Goal: Check status: Check status

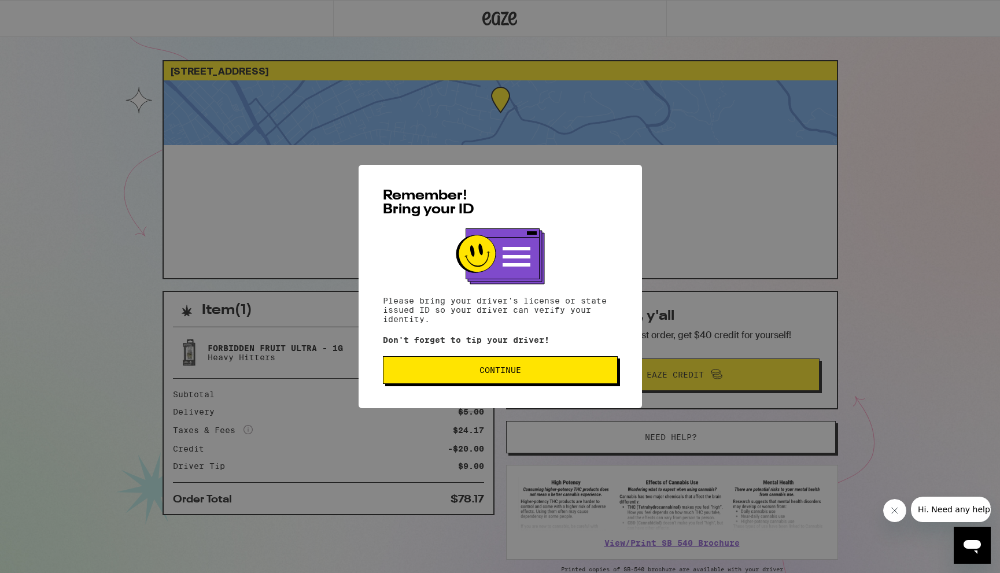
click at [473, 377] on button "Continue" at bounding box center [500, 370] width 235 height 28
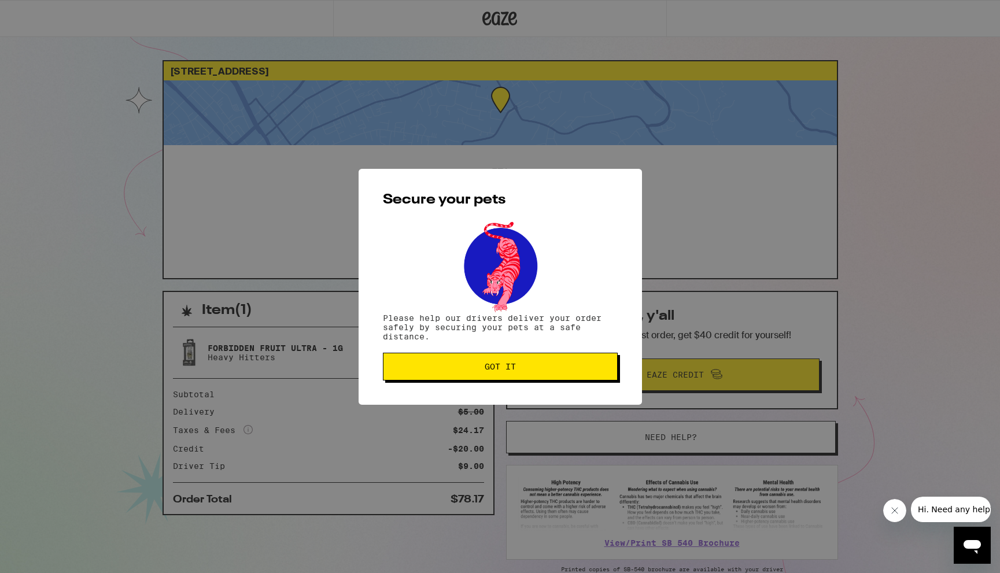
click at [503, 389] on div "Secure your pets Please help our drivers deliver your order safely by securing …" at bounding box center [499, 287] width 283 height 236
click at [506, 376] on button "Got it" at bounding box center [500, 367] width 235 height 28
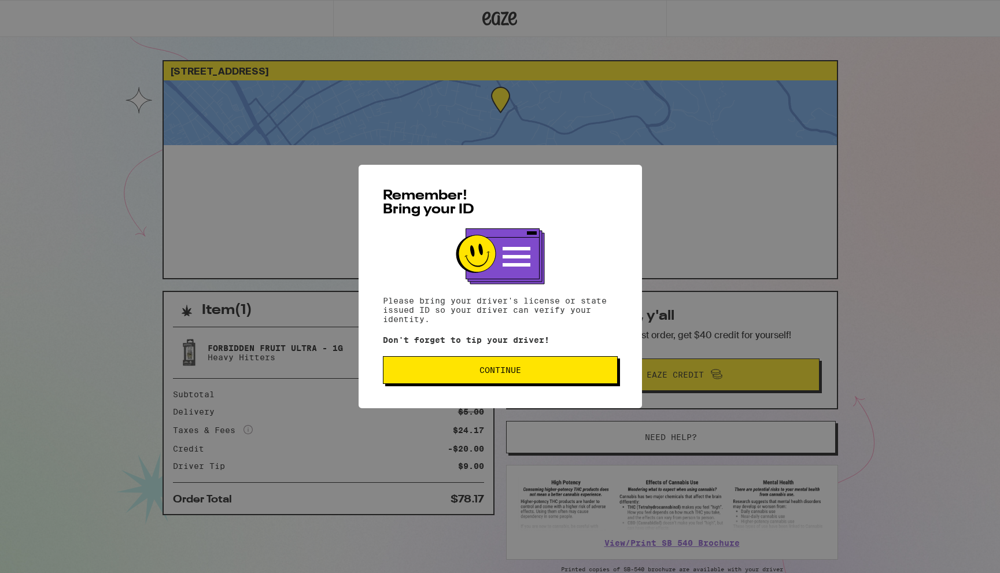
click at [498, 368] on span "Continue" at bounding box center [500, 370] width 42 height 8
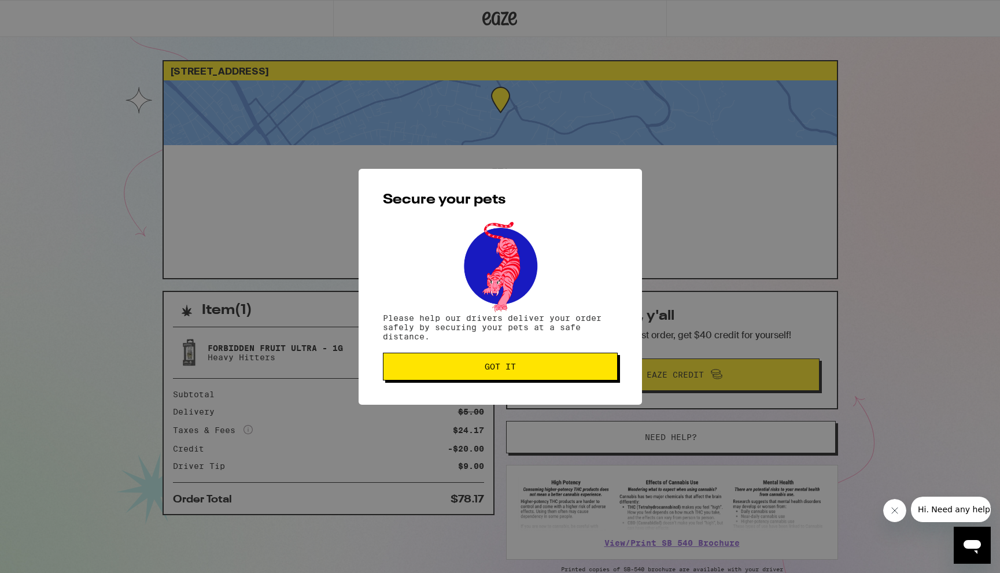
click at [498, 364] on span "Got it" at bounding box center [499, 366] width 31 height 8
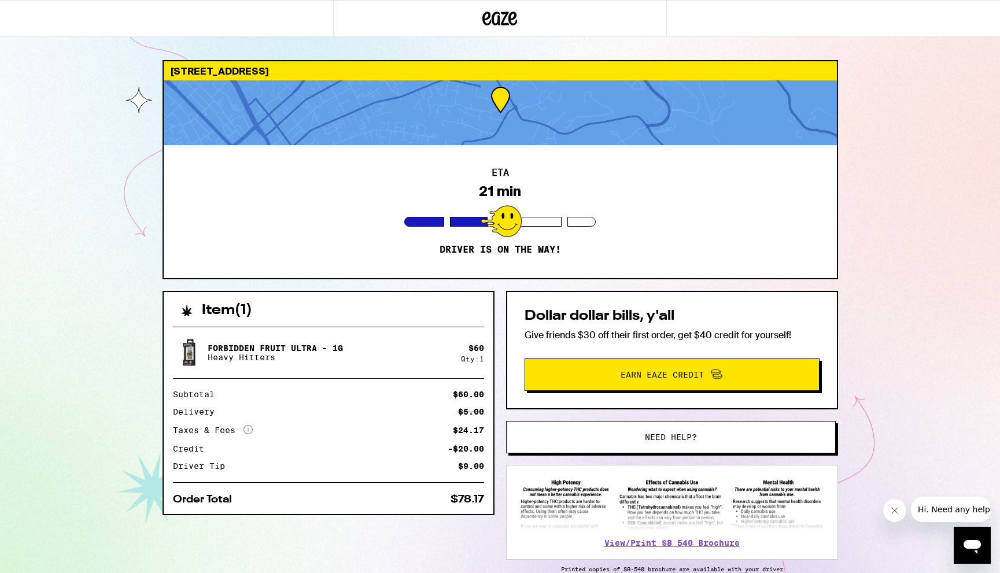
click at [494, 136] on div at bounding box center [500, 112] width 673 height 65
click at [251, 431] on icon "More Info" at bounding box center [247, 429] width 9 height 9
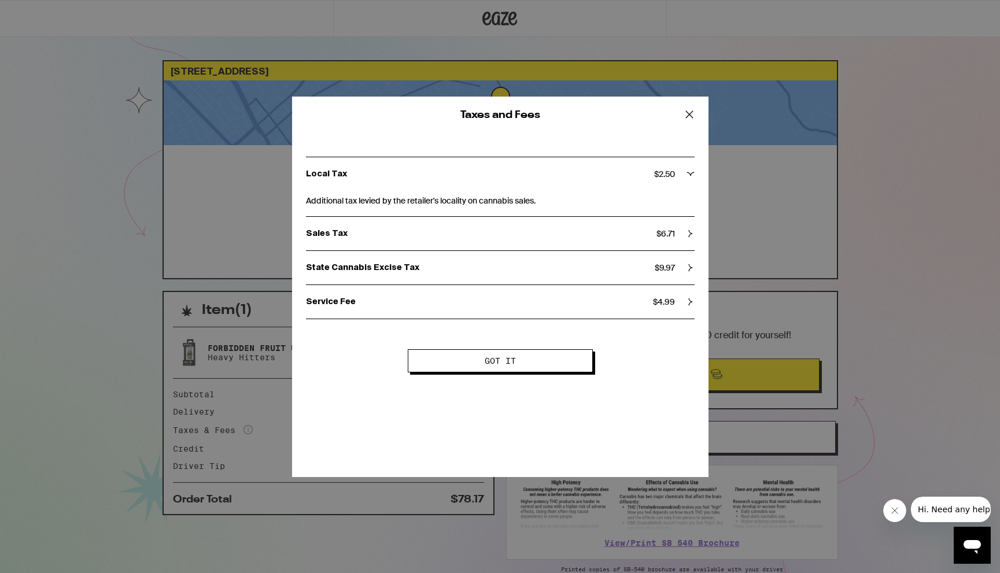
click at [471, 364] on span "Got it" at bounding box center [499, 361] width 91 height 8
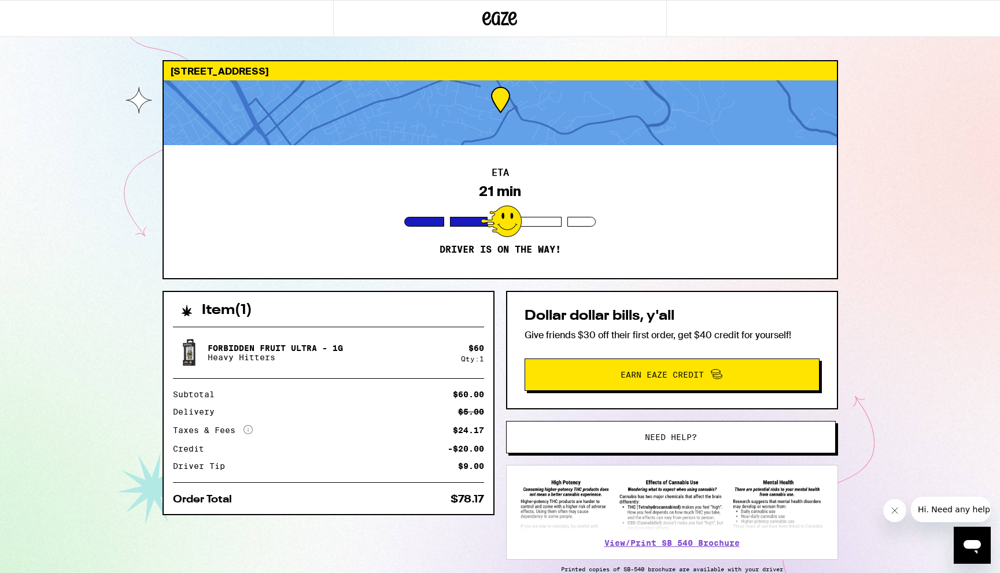
click at [525, 217] on div at bounding box center [527, 222] width 68 height 10
click at [459, 241] on div "ETA 18 min Driver is on the way!" at bounding box center [500, 211] width 673 height 133
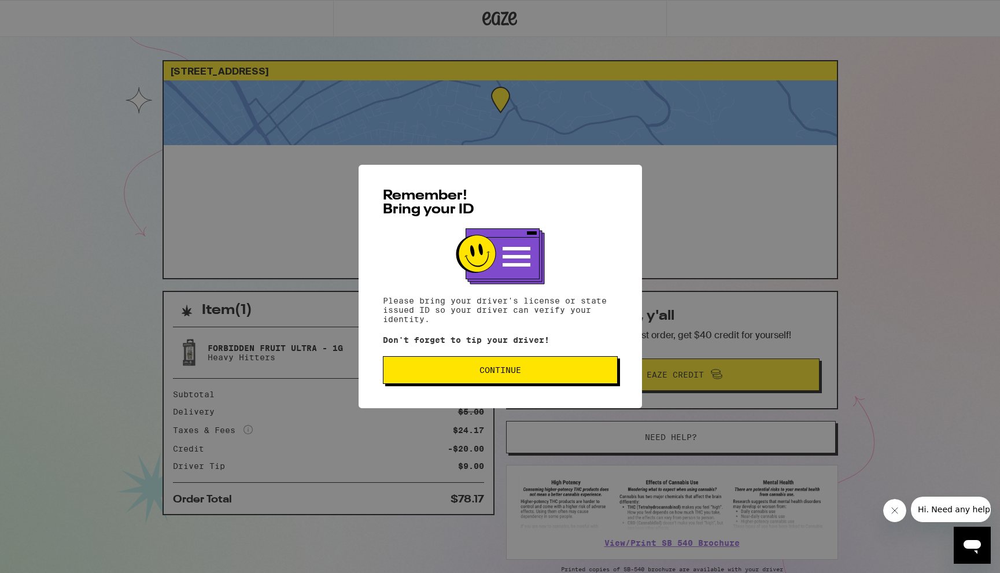
click at [490, 372] on span "Continue" at bounding box center [500, 370] width 42 height 8
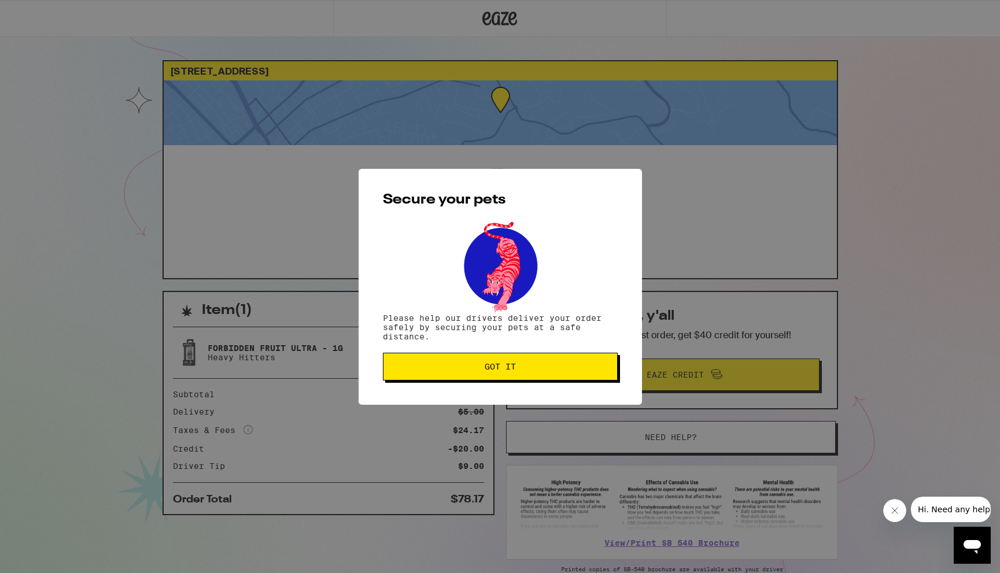
click at [490, 371] on span "Got it" at bounding box center [499, 366] width 31 height 8
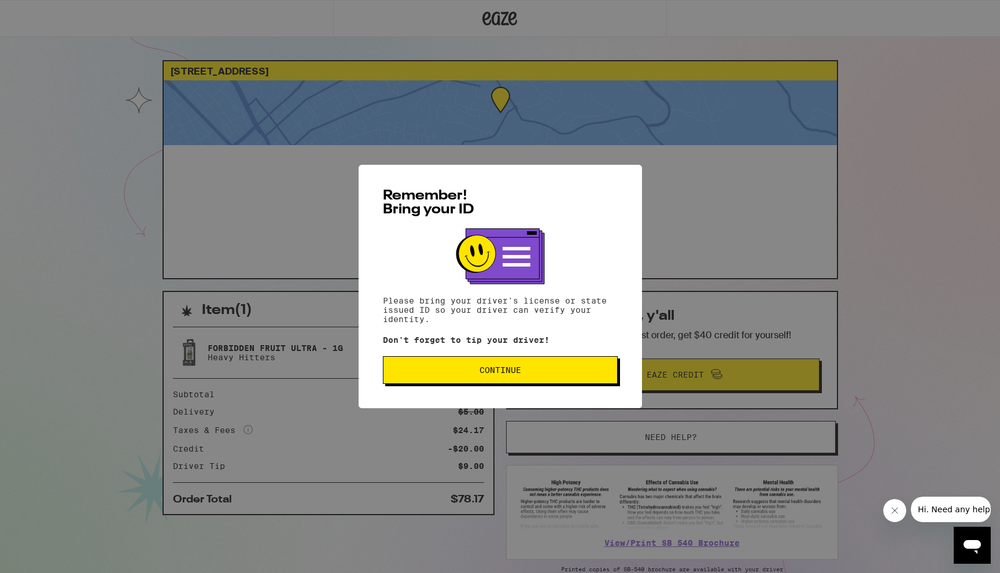
click at [466, 369] on span "Continue" at bounding box center [500, 370] width 215 height 8
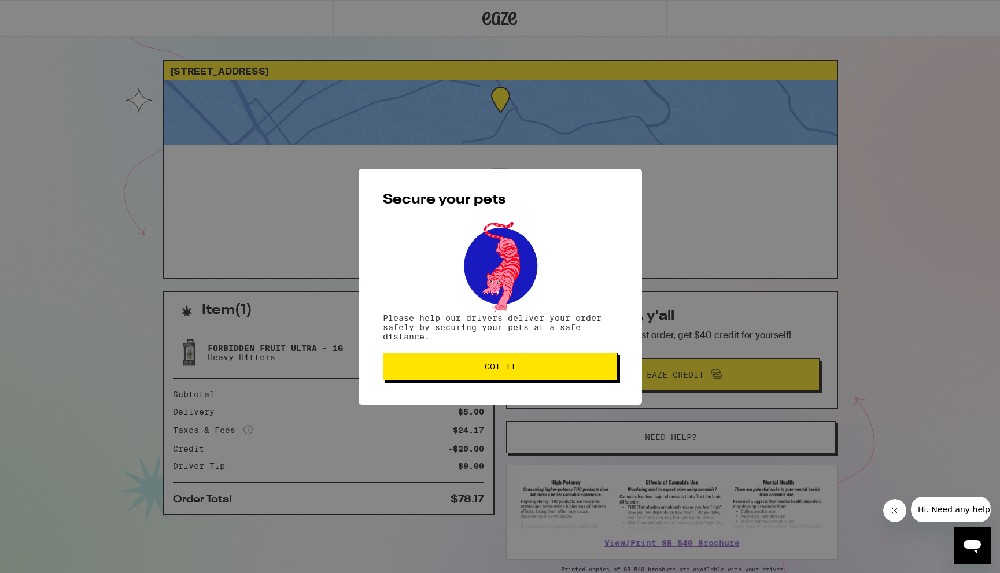
click at [466, 369] on span "Got it" at bounding box center [500, 366] width 215 height 8
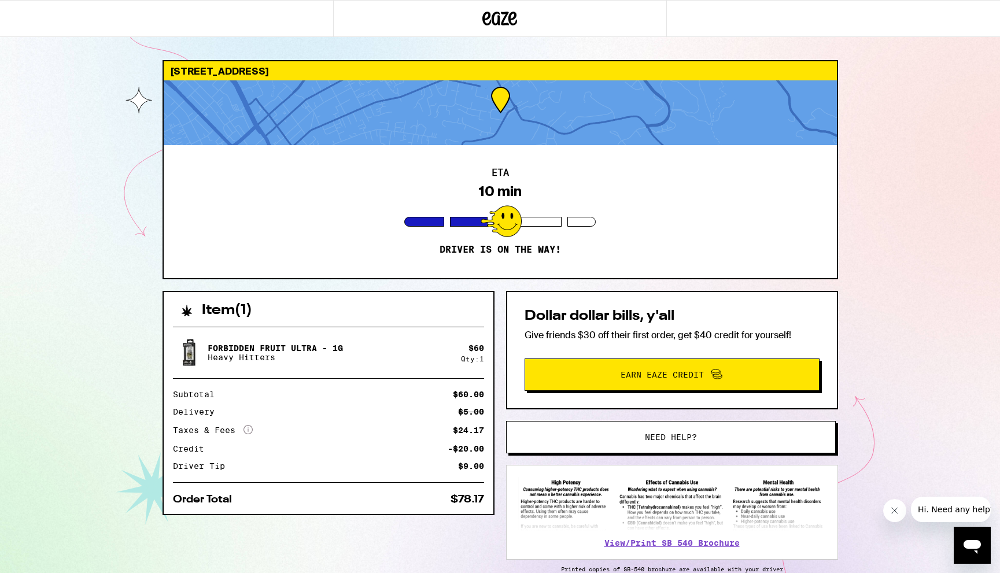
click at [466, 369] on div "Secure your pets Please help our drivers deliver your order safely by securing …" at bounding box center [500, 286] width 1000 height 573
